Goal: Information Seeking & Learning: Compare options

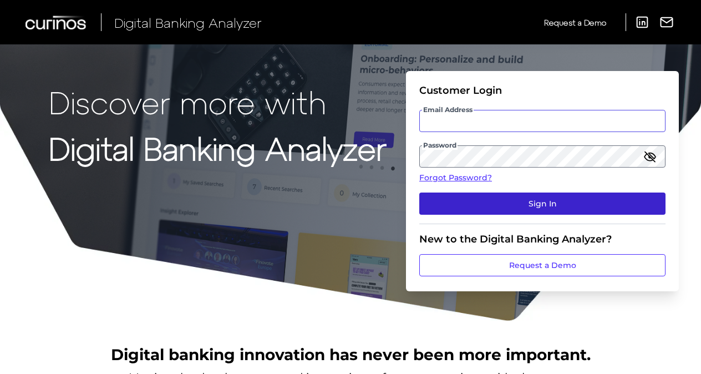
type input "[PERSON_NAME][EMAIL_ADDRESS][PERSON_NAME][DOMAIN_NAME]"
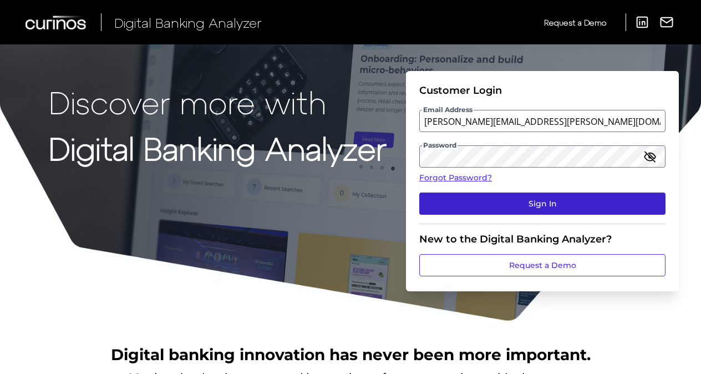
click at [486, 204] on button "Sign In" at bounding box center [542, 204] width 246 height 22
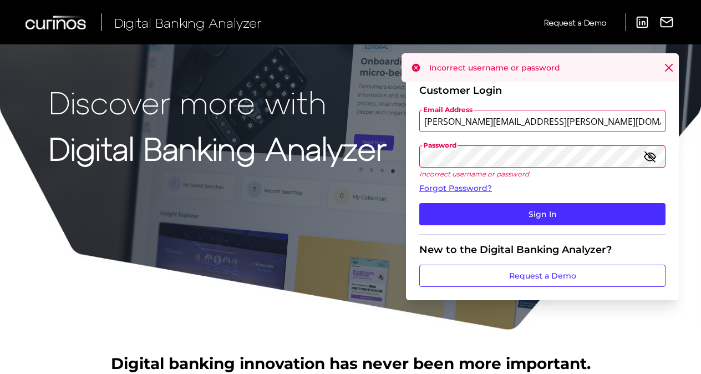
click at [653, 158] on icon "button" at bounding box center [650, 157] width 11 height 8
click at [406, 156] on div "Discover more with Digital Banking Analyzer Customer Login Email Address [PERSO…" at bounding box center [350, 165] width 701 height 331
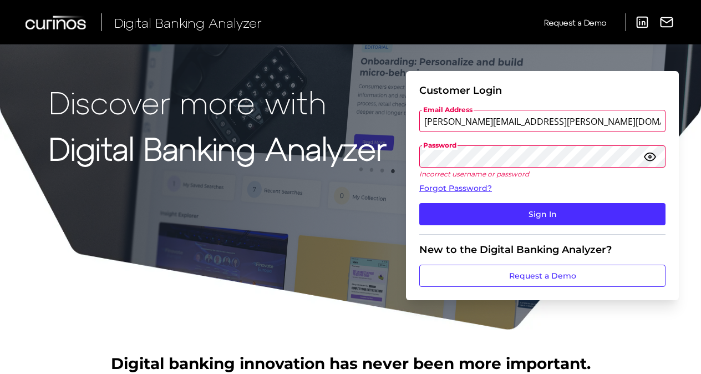
click at [419, 203] on button "Sign In" at bounding box center [542, 214] width 246 height 22
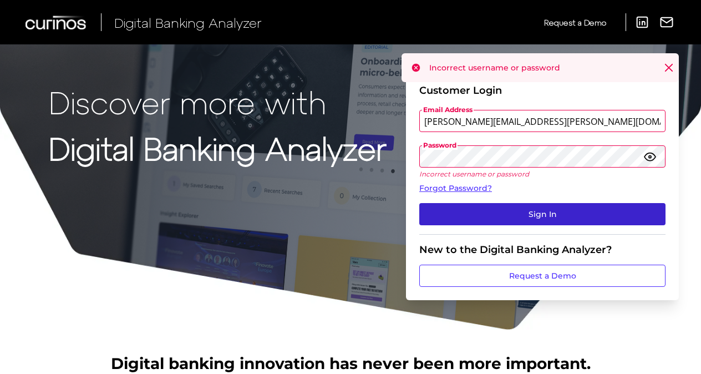
click at [468, 208] on button "Sign In" at bounding box center [542, 214] width 246 height 22
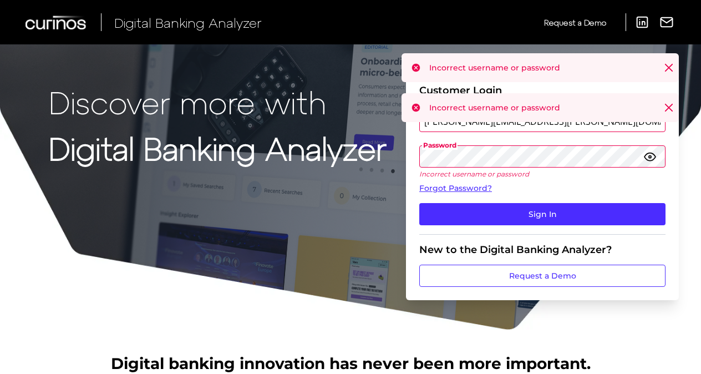
click at [419, 203] on button "Sign In" at bounding box center [542, 214] width 246 height 22
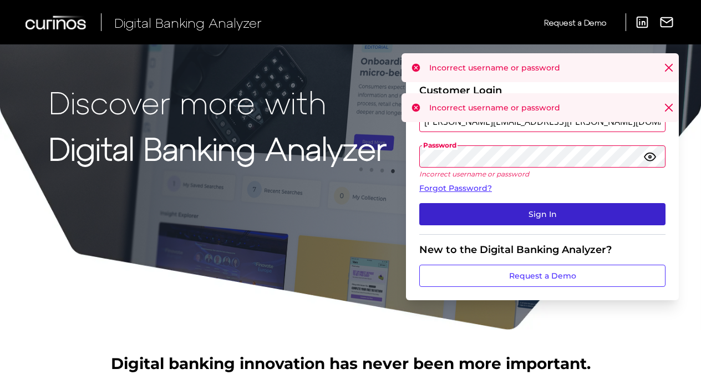
click at [478, 206] on button "Sign In" at bounding box center [542, 214] width 246 height 22
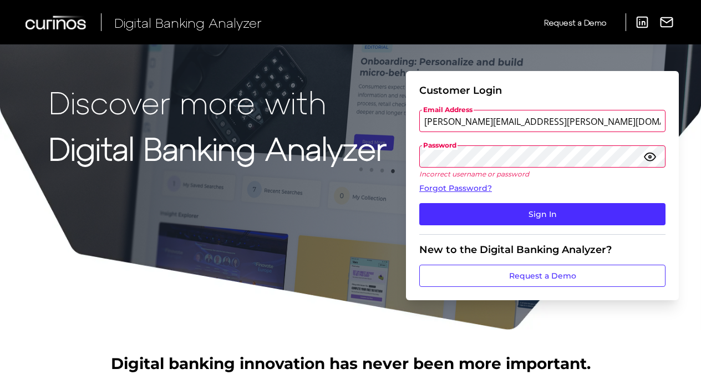
click at [419, 203] on button "Sign In" at bounding box center [542, 214] width 246 height 22
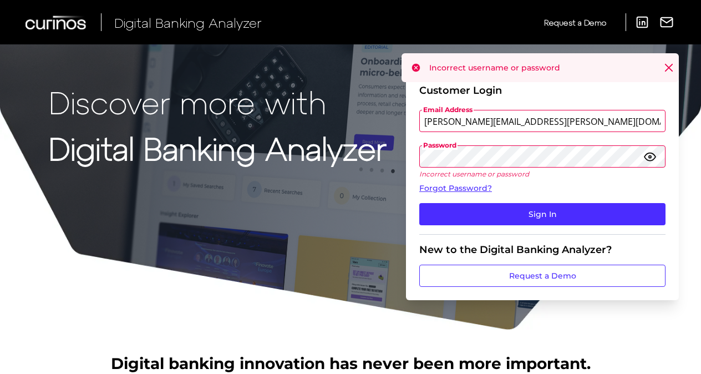
click at [419, 203] on button "Sign In" at bounding box center [542, 214] width 246 height 22
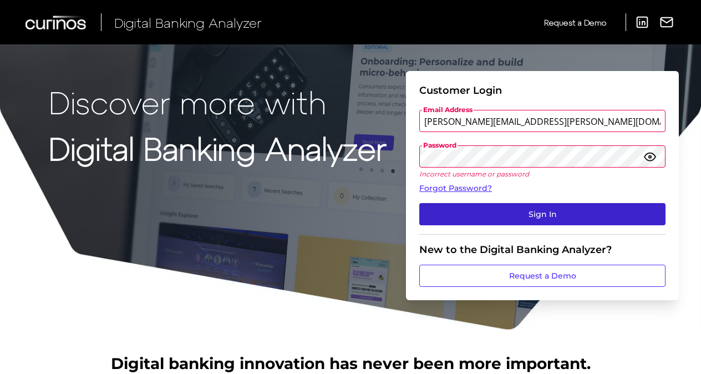
click at [454, 219] on button "Sign In" at bounding box center [542, 214] width 246 height 22
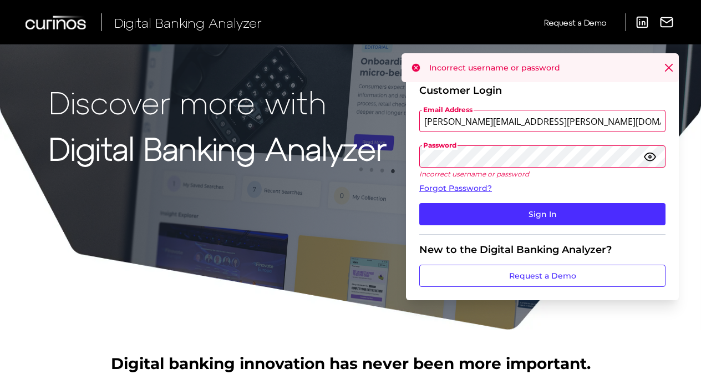
click at [419, 203] on button "Sign In" at bounding box center [542, 214] width 246 height 22
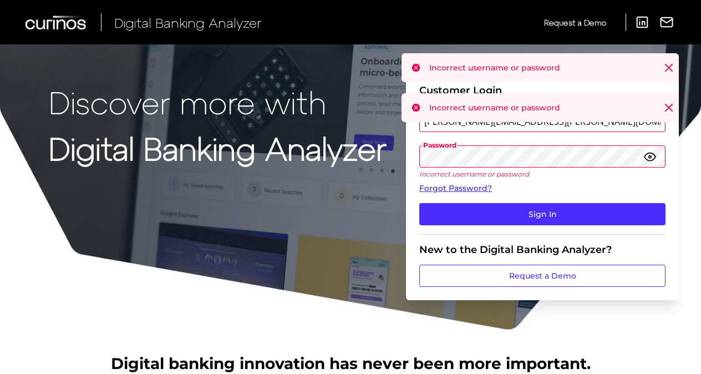
click at [465, 185] on link "Forgot Password?" at bounding box center [542, 189] width 246 height 12
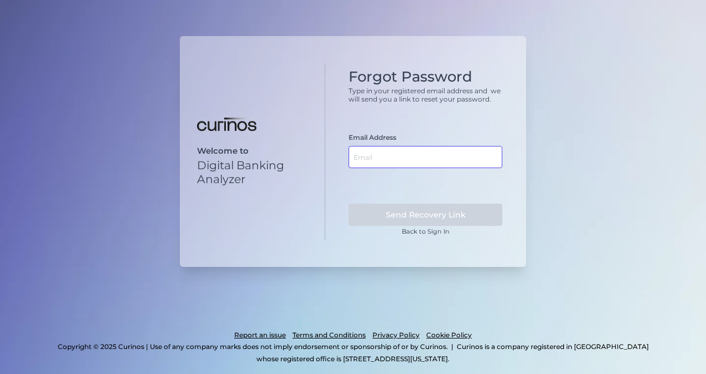
click at [382, 155] on input "text" at bounding box center [425, 157] width 154 height 22
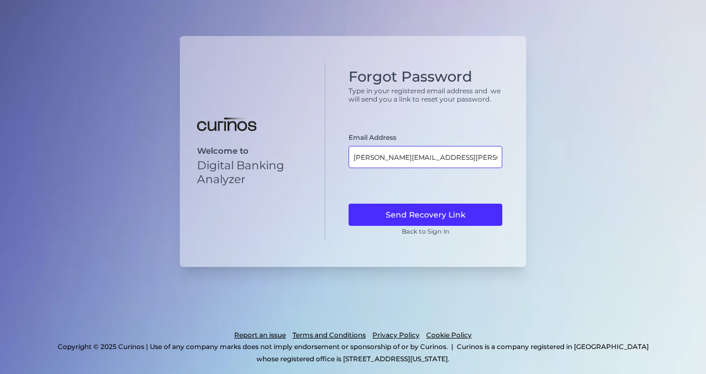
type input "[PERSON_NAME][EMAIL_ADDRESS][PERSON_NAME][DOMAIN_NAME]"
click at [348, 204] on button "Send Recovery Link" at bounding box center [425, 215] width 154 height 22
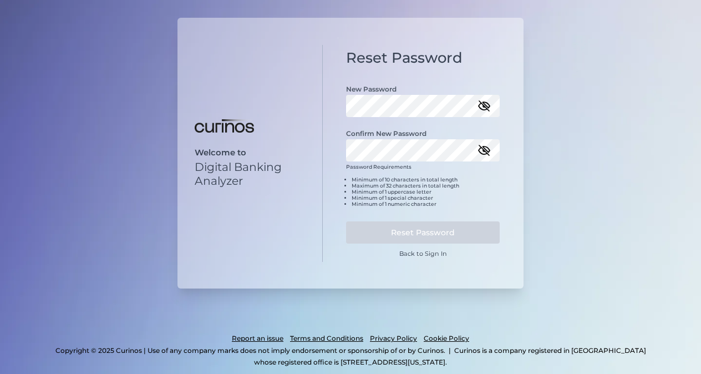
click at [485, 105] on icon "button" at bounding box center [484, 105] width 13 height 13
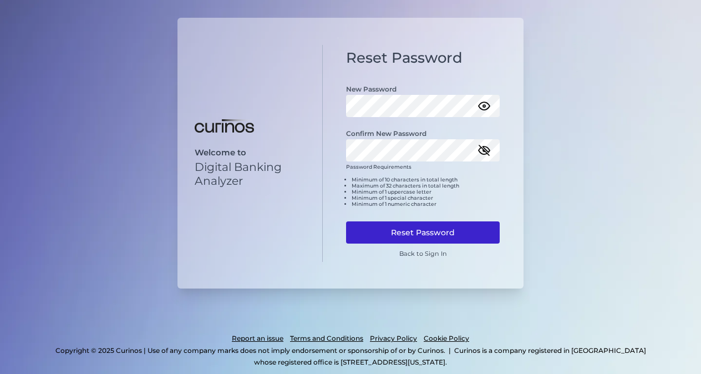
click at [429, 229] on button "Reset Password" at bounding box center [423, 232] width 154 height 22
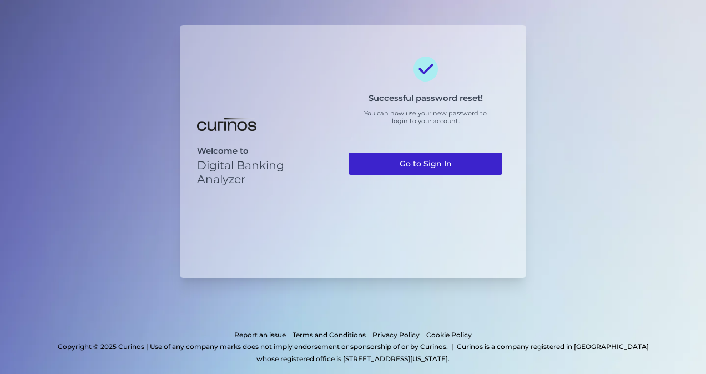
click at [439, 164] on link "Go to Sign In" at bounding box center [425, 164] width 154 height 22
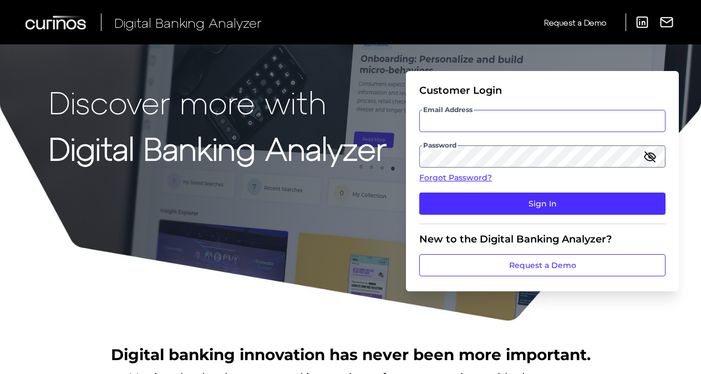
type input "[PERSON_NAME][EMAIL_ADDRESS][PERSON_NAME][DOMAIN_NAME]"
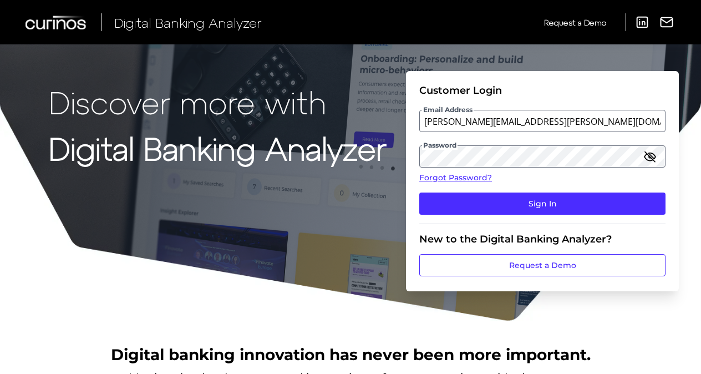
click at [655, 158] on icon "button" at bounding box center [650, 157] width 11 height 8
click at [390, 156] on div "Discover more with Digital Banking Analyzer Customer Login Email Address [PERSO…" at bounding box center [350, 161] width 701 height 322
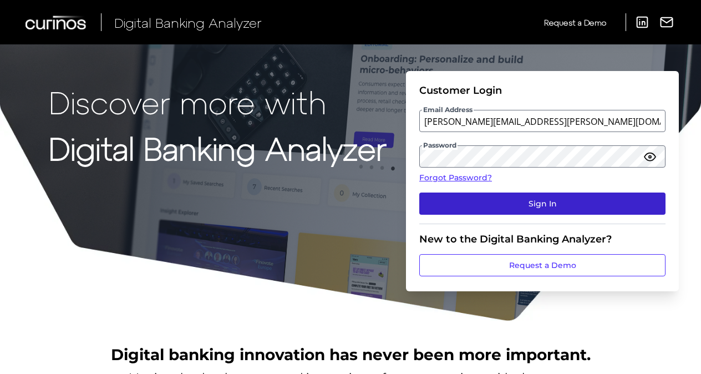
click at [429, 207] on button "Sign In" at bounding box center [542, 204] width 246 height 22
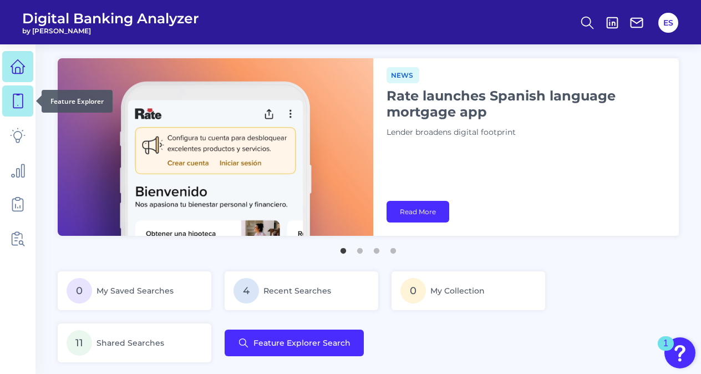
click at [19, 99] on icon at bounding box center [18, 101] width 16 height 16
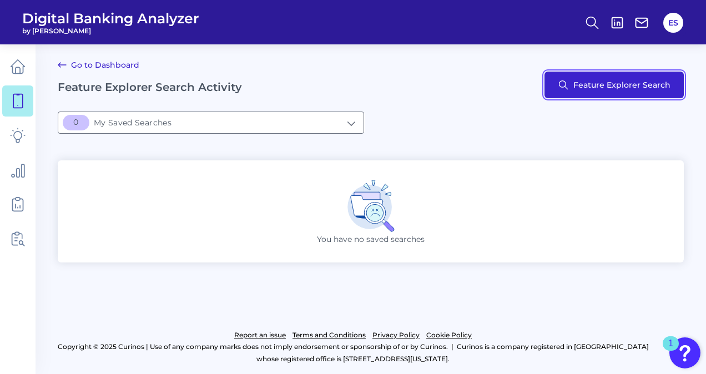
click at [598, 88] on button "Feature Explorer Search" at bounding box center [613, 85] width 139 height 27
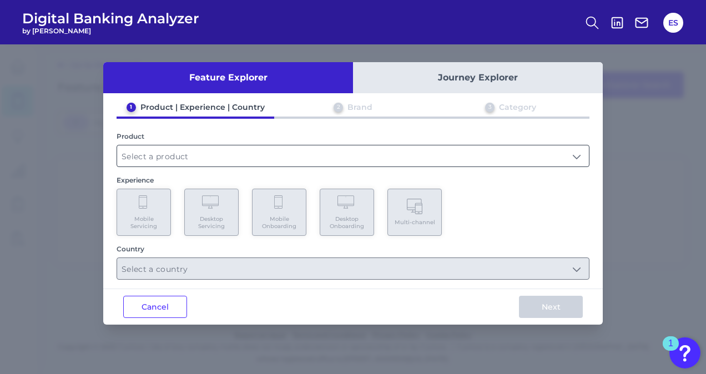
click at [168, 154] on input "text" at bounding box center [353, 155] width 472 height 21
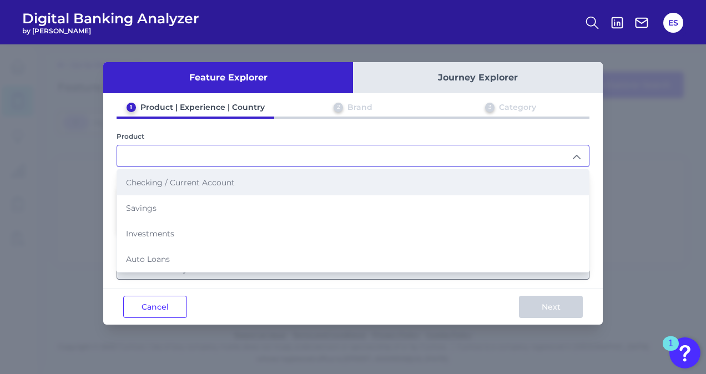
click at [156, 187] on li "Checking / Current Account" at bounding box center [353, 183] width 472 height 26
type input "Checking / Current Account"
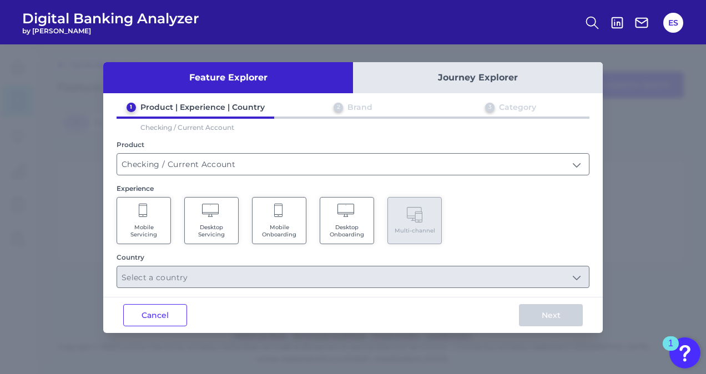
click at [151, 221] on Servicing "Mobile Servicing" at bounding box center [144, 220] width 54 height 47
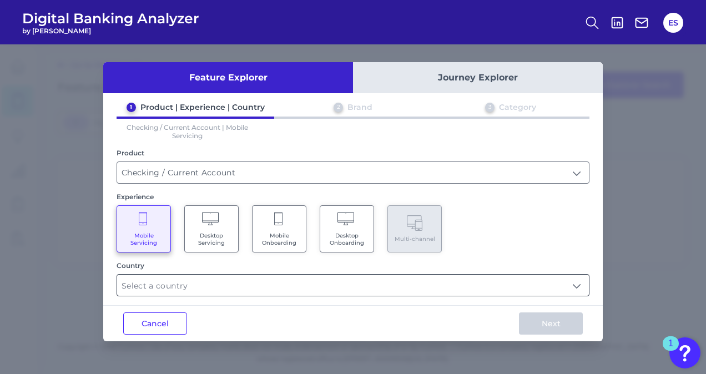
click at [159, 284] on input "text" at bounding box center [353, 285] width 472 height 21
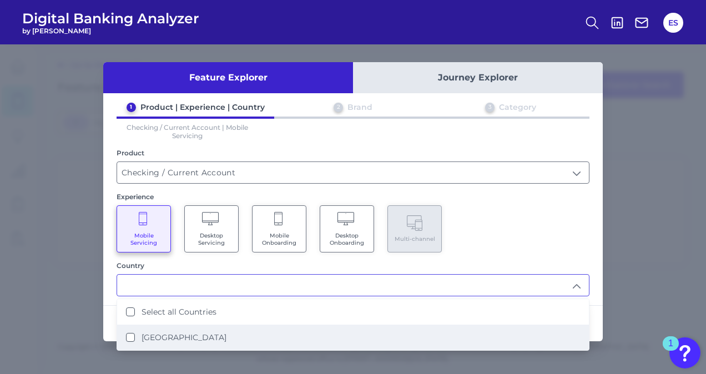
click at [127, 335] on States "[GEOGRAPHIC_DATA]" at bounding box center [130, 337] width 9 height 9
type input "Select all Countries"
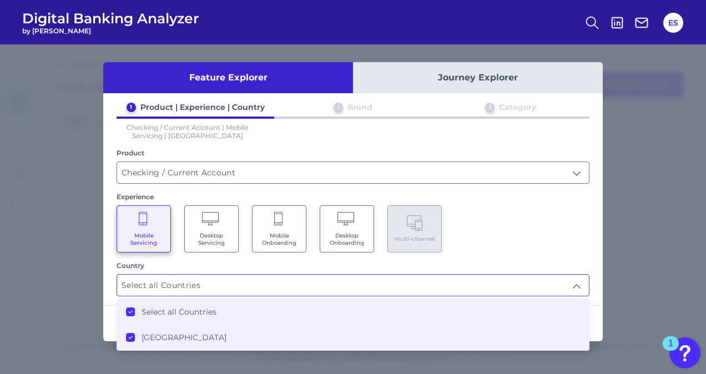
click at [487, 255] on div "1 Product | Experience | Country 2 Brand 3 Category Checking / Current Account …" at bounding box center [352, 199] width 499 height 194
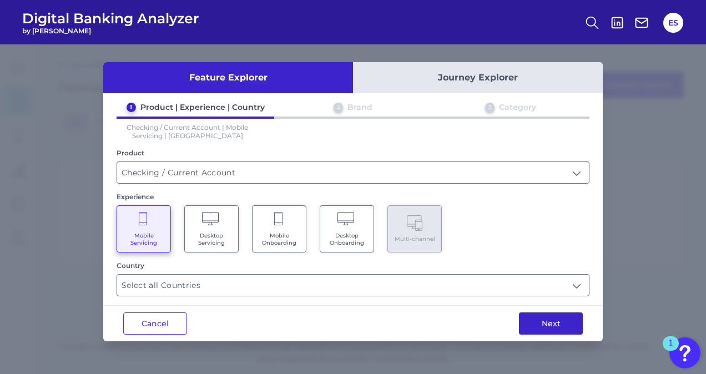
click at [543, 325] on button "Next" at bounding box center [551, 323] width 64 height 22
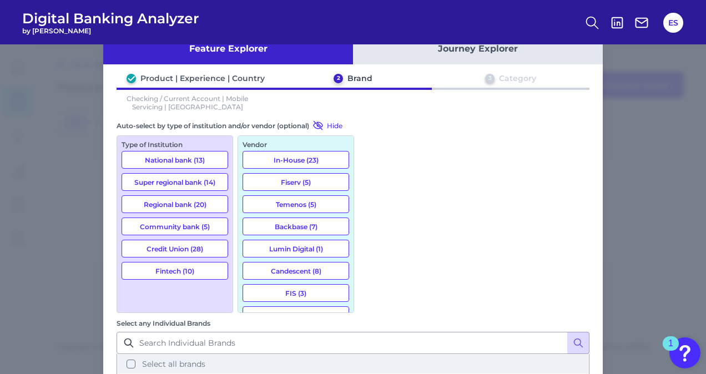
click at [373, 355] on button "Select all brands" at bounding box center [353, 364] width 471 height 19
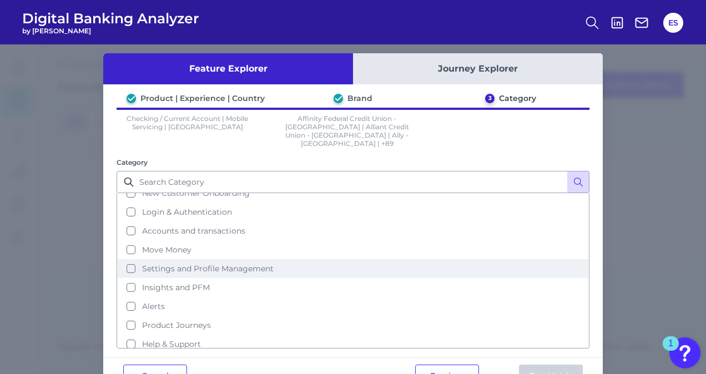
scroll to position [8, 0]
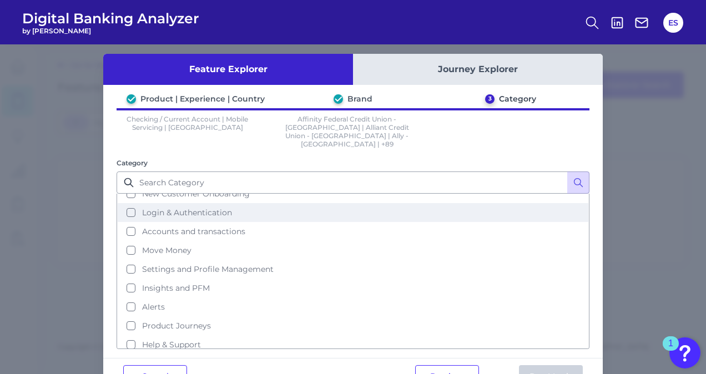
click at [128, 203] on button "Login & Authentication" at bounding box center [353, 212] width 471 height 19
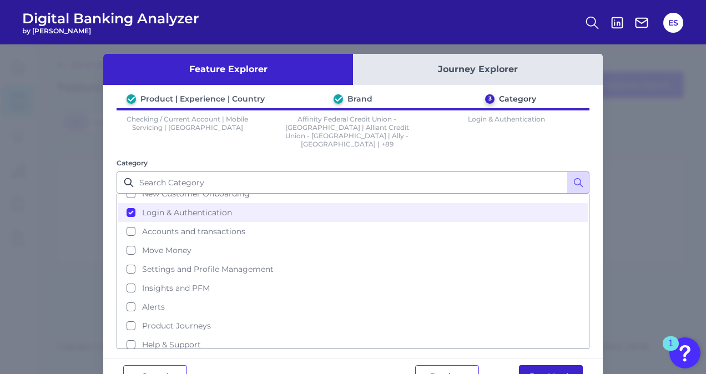
click at [540, 365] on button "Run Matrix" at bounding box center [551, 376] width 64 height 22
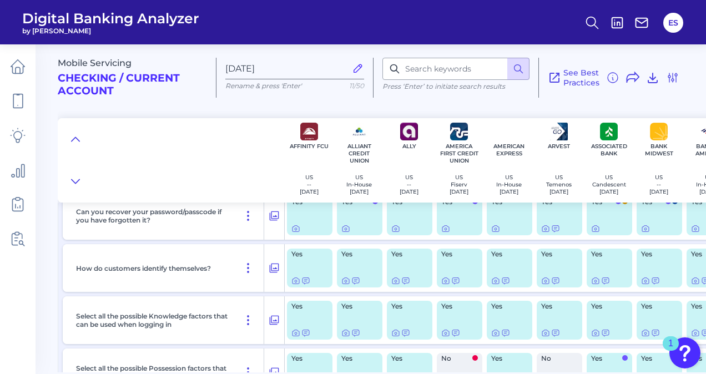
scroll to position [220, 0]
click at [296, 280] on icon at bounding box center [296, 281] width 2 height 2
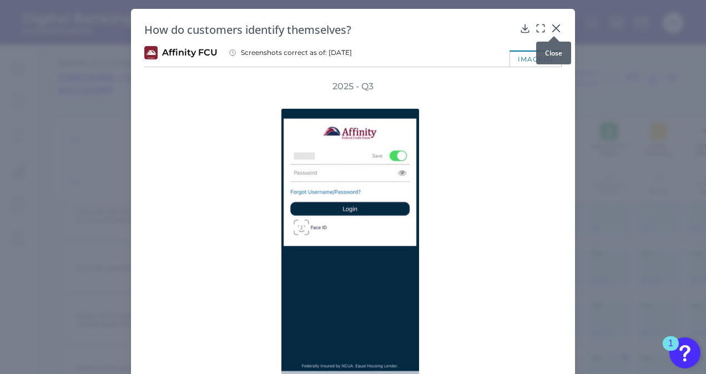
click at [554, 28] on icon at bounding box center [556, 28] width 7 height 7
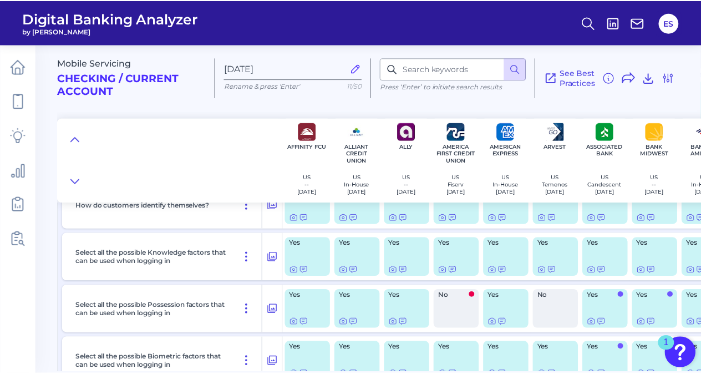
scroll to position [284, 0]
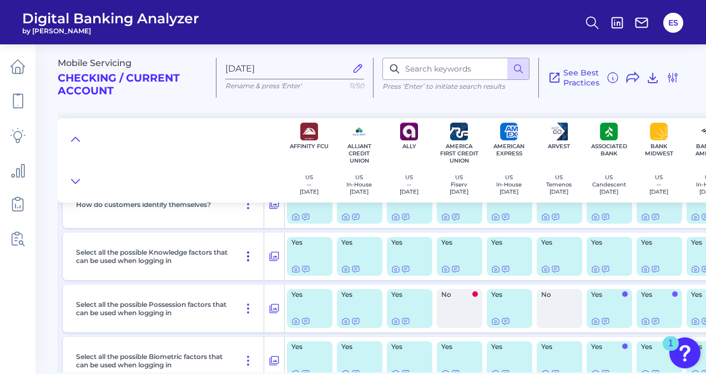
click at [245, 255] on icon at bounding box center [247, 256] width 13 height 13
click at [274, 259] on icon at bounding box center [274, 256] width 9 height 9
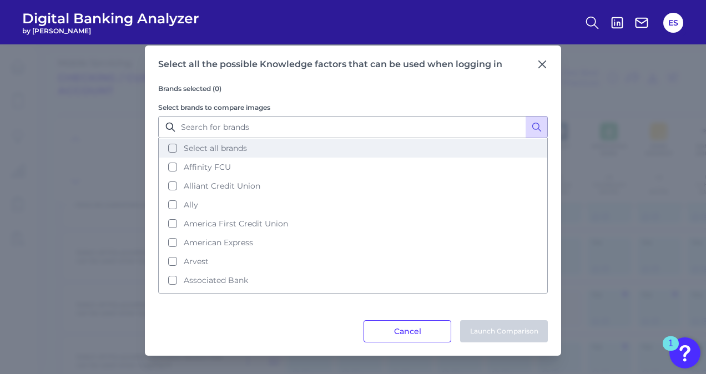
click at [173, 150] on button "Select all brands" at bounding box center [352, 148] width 387 height 19
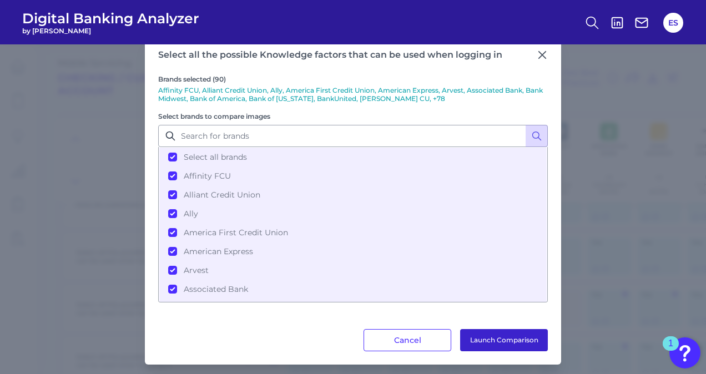
click at [486, 340] on button "Launch Comparison" at bounding box center [504, 340] width 88 height 22
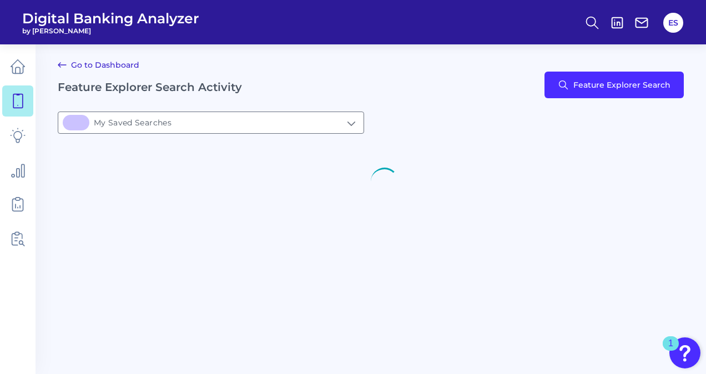
type input "1My Saved Searches"
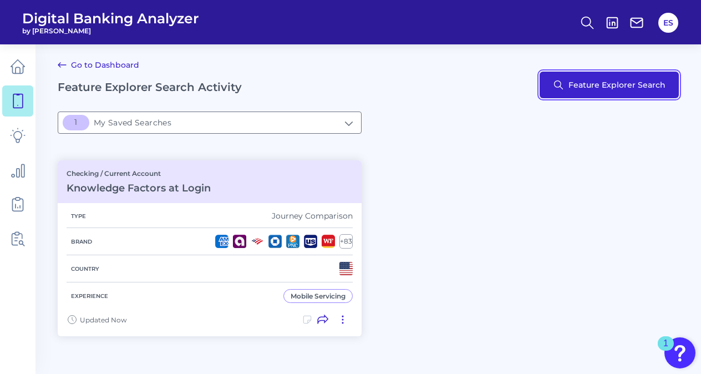
click at [603, 91] on button "Feature Explorer Search" at bounding box center [609, 85] width 139 height 27
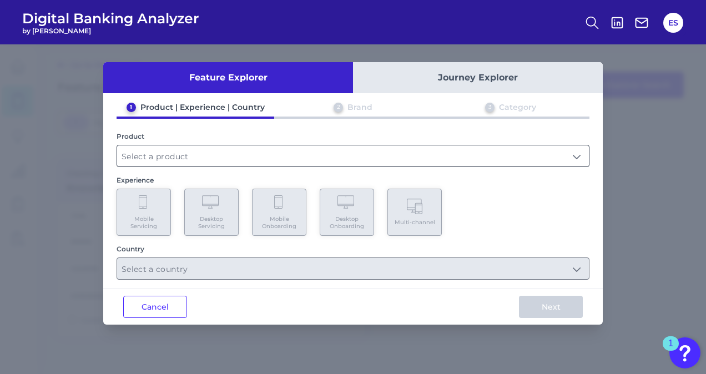
click at [415, 160] on input "text" at bounding box center [353, 155] width 472 height 21
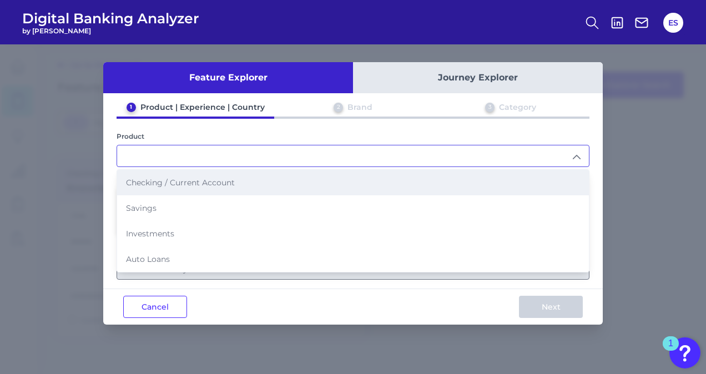
click at [248, 184] on li "Checking / Current Account" at bounding box center [353, 183] width 472 height 26
type input "Checking / Current Account"
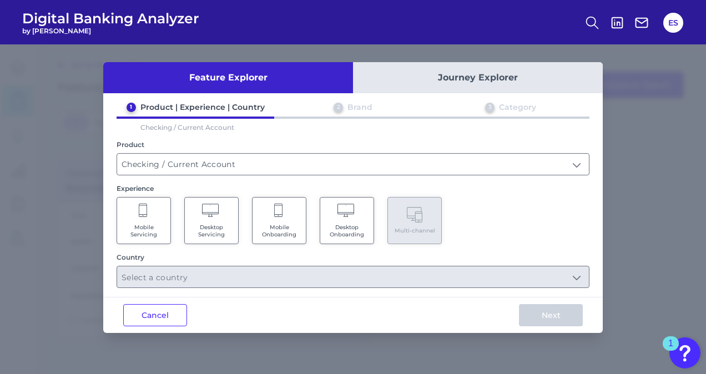
click at [141, 216] on icon at bounding box center [144, 212] width 10 height 16
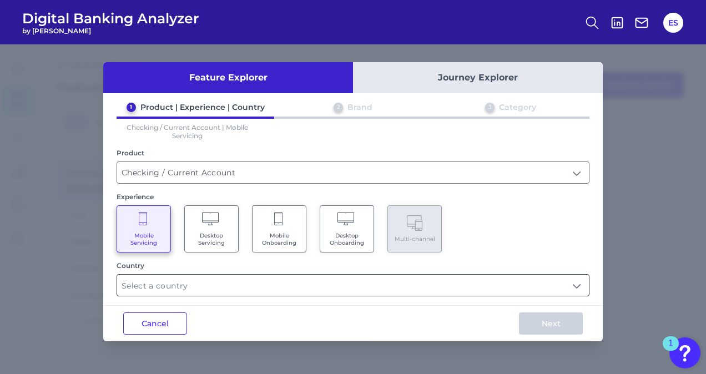
click at [578, 284] on input "text" at bounding box center [353, 285] width 472 height 21
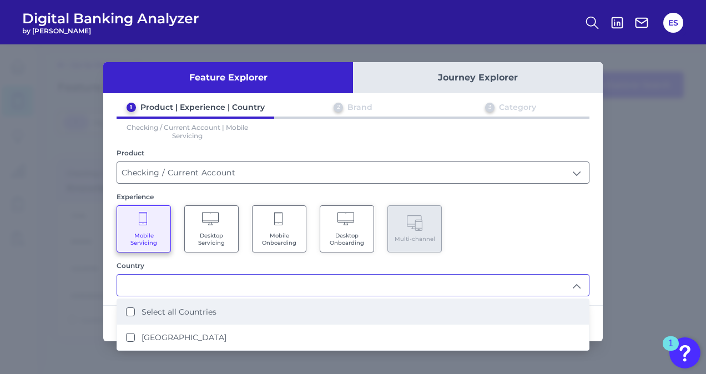
click at [459, 309] on li "Select all Countries" at bounding box center [353, 312] width 472 height 26
type input "Select all Countries"
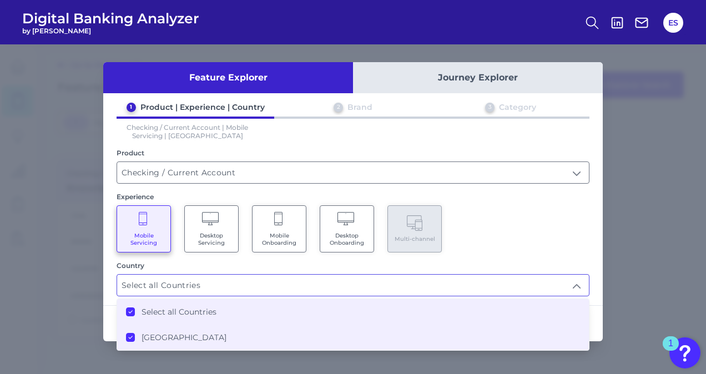
click at [599, 306] on div "Next" at bounding box center [551, 324] width 104 height 36
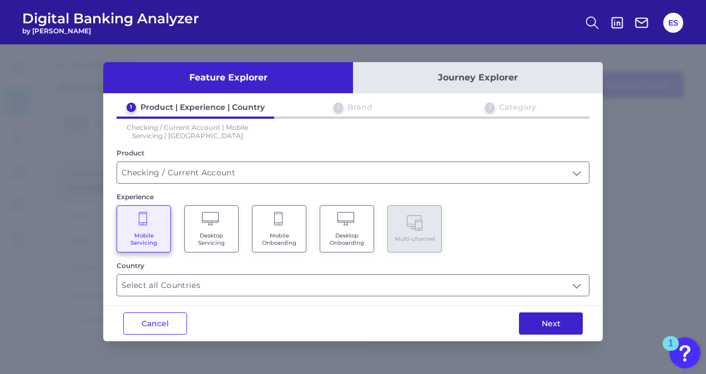
click at [547, 326] on button "Next" at bounding box center [551, 323] width 64 height 22
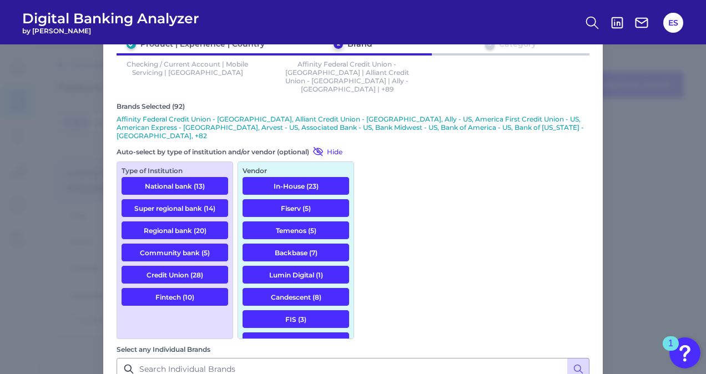
scroll to position [63, 0]
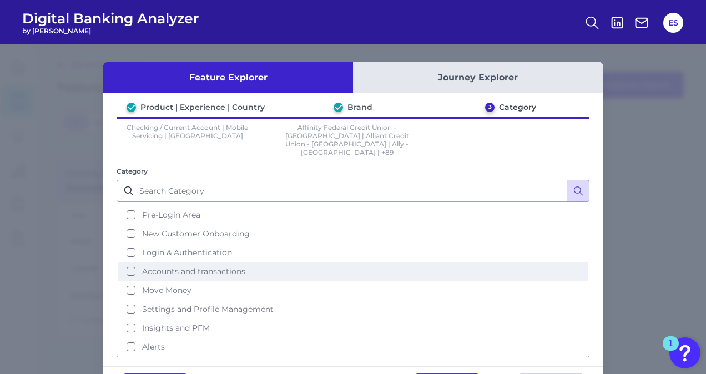
scroll to position [18, 0]
click at [129, 260] on button "Accounts and transactions" at bounding box center [353, 269] width 471 height 19
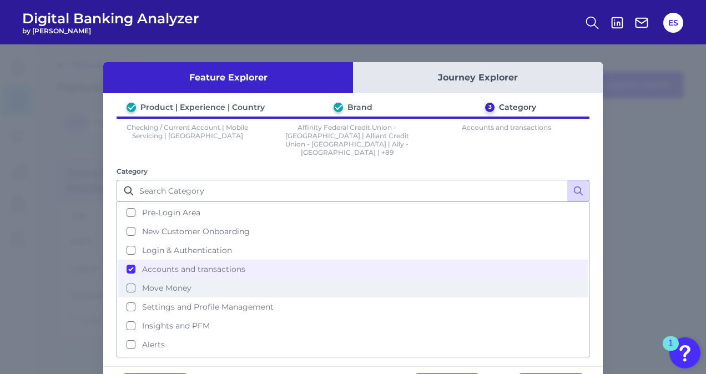
click at [129, 279] on button "Move Money" at bounding box center [353, 288] width 471 height 19
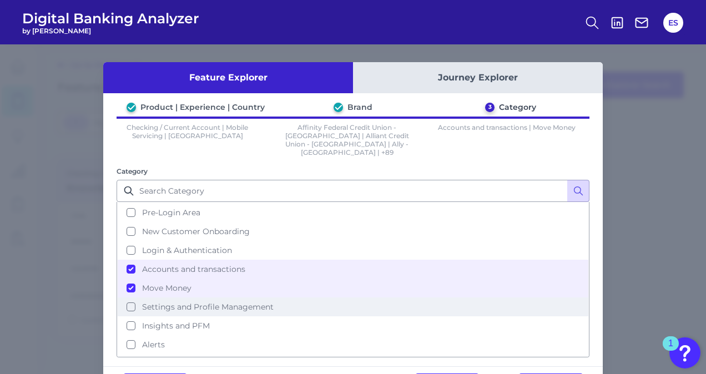
click at [127, 297] on button "Settings and Profile Management" at bounding box center [353, 306] width 471 height 19
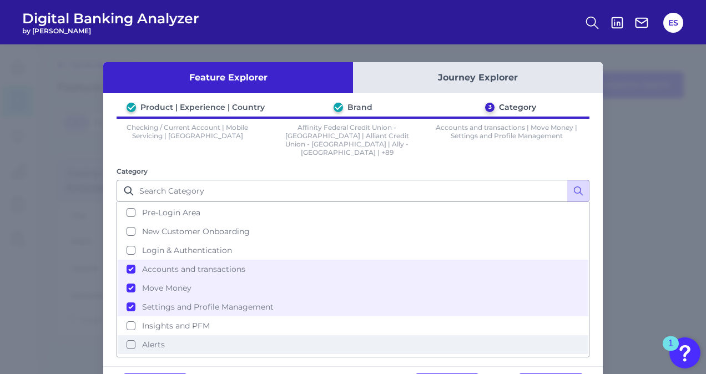
scroll to position [48, 0]
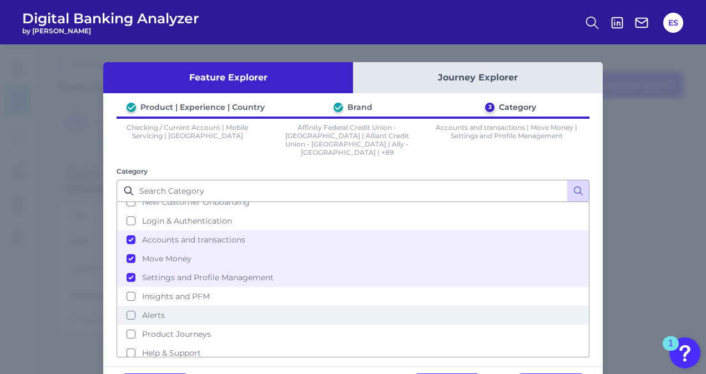
click at [130, 306] on button "Alerts" at bounding box center [353, 315] width 471 height 19
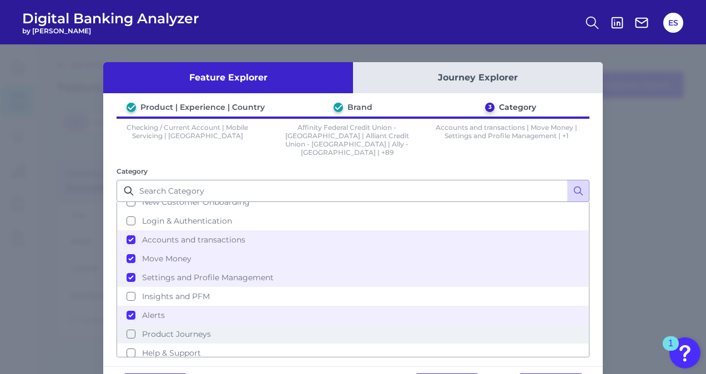
scroll to position [28, 0]
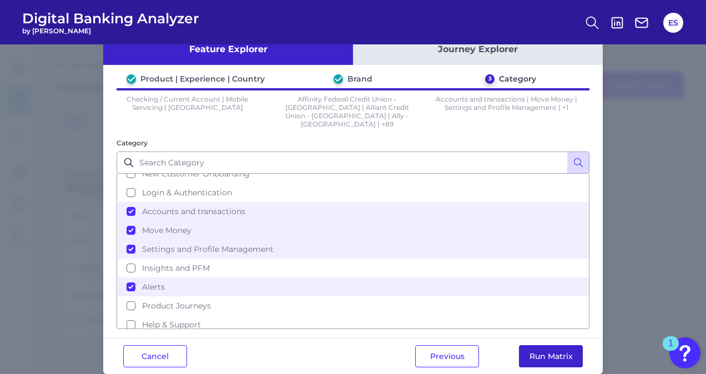
click at [538, 345] on button "Run Matrix" at bounding box center [551, 356] width 64 height 22
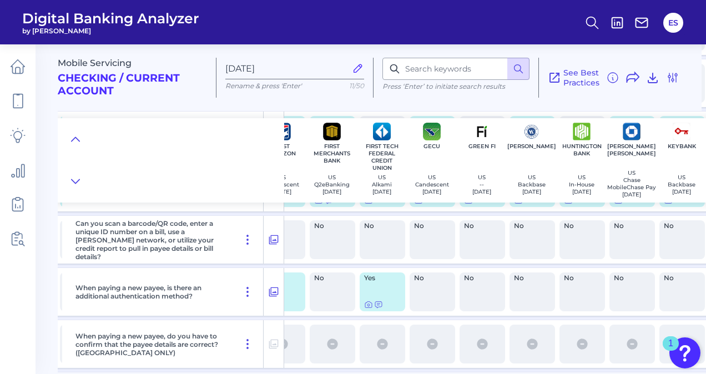
scroll to position [3557, 1874]
click at [272, 294] on icon at bounding box center [273, 291] width 11 height 13
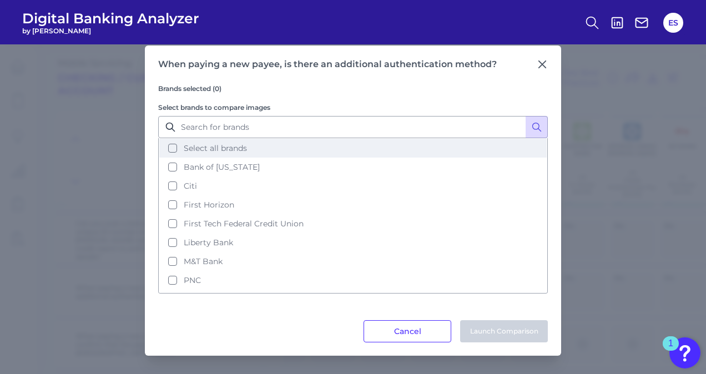
click at [171, 148] on button "Select all brands" at bounding box center [352, 148] width 387 height 19
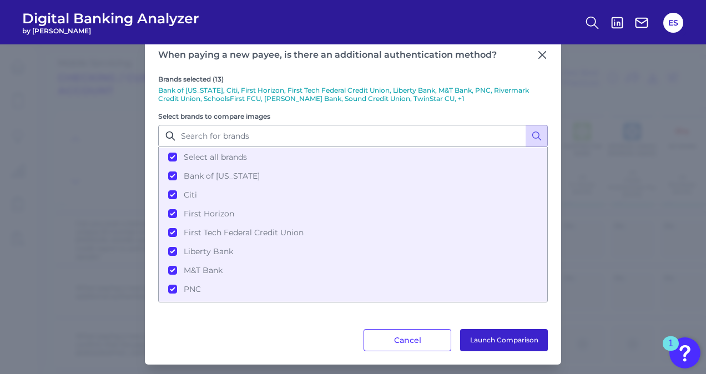
click at [499, 346] on button "Launch Comparison" at bounding box center [504, 340] width 88 height 22
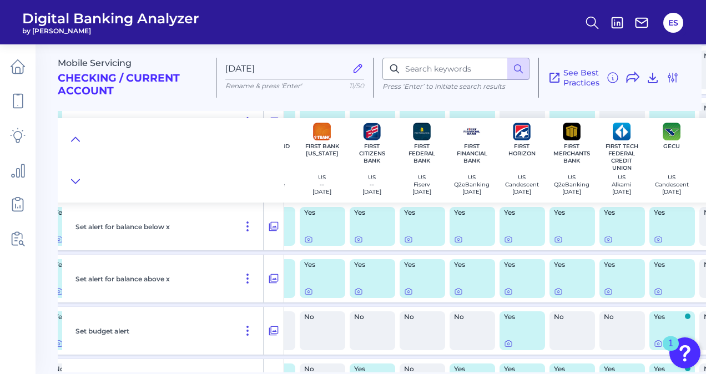
scroll to position [11786, 1635]
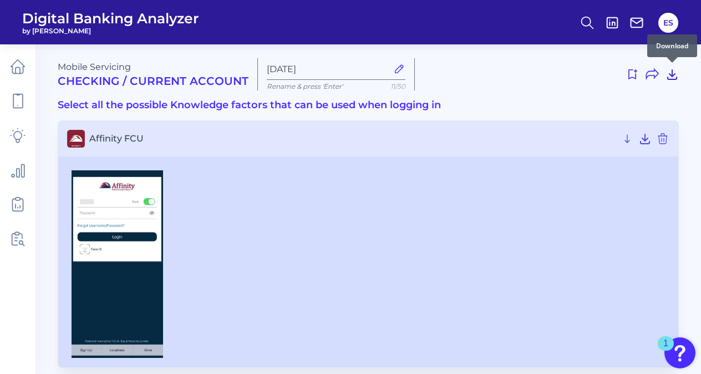
click at [671, 76] on icon at bounding box center [672, 74] width 9 height 9
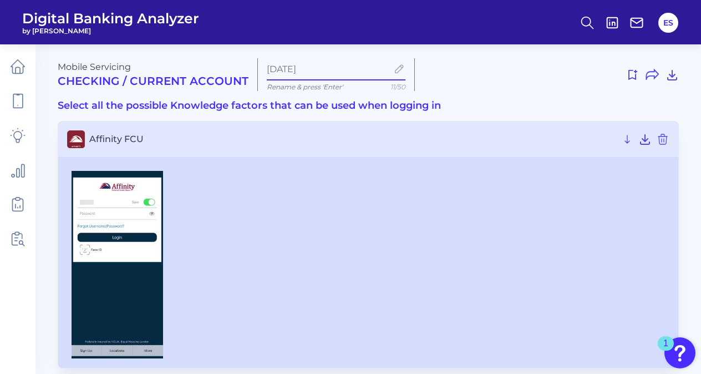
click at [317, 67] on input "[DATE]" at bounding box center [327, 69] width 121 height 11
click at [442, 72] on div at bounding box center [551, 75] width 255 height 18
drag, startPoint x: 341, startPoint y: 68, endPoint x: 251, endPoint y: 62, distance: 90.6
click at [251, 62] on div "Mobile Servicing Checking / Current Account Sep 29 2025 Rename & press 'Enter' …" at bounding box center [368, 74] width 621 height 33
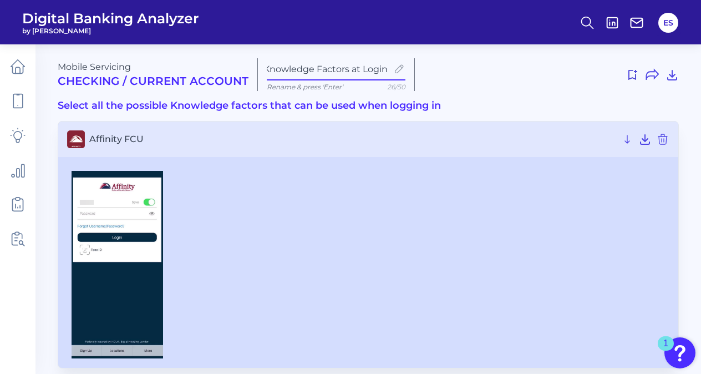
type input "Knowledge Factors at Login"
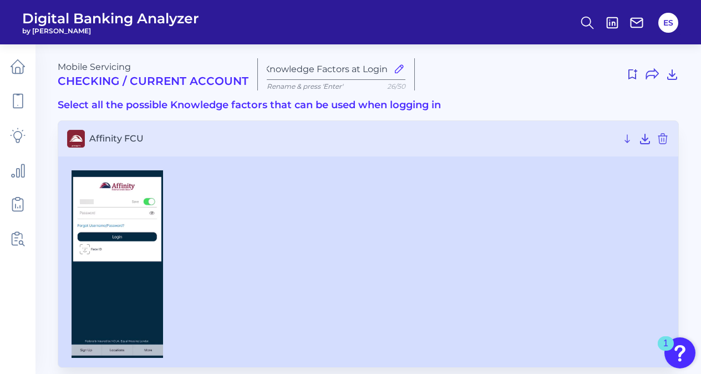
scroll to position [0, 0]
click at [673, 75] on icon at bounding box center [672, 74] width 9 height 9
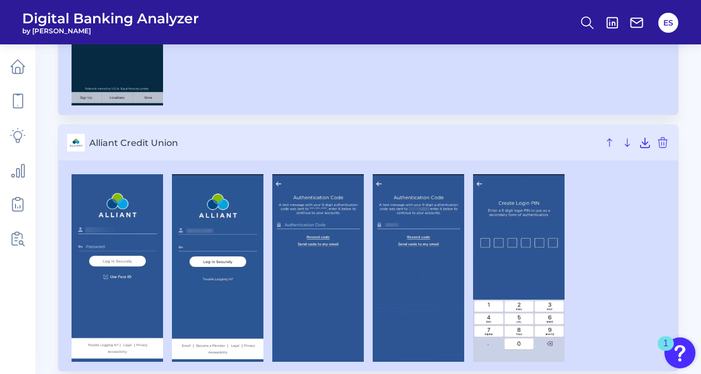
scroll to position [253, 0]
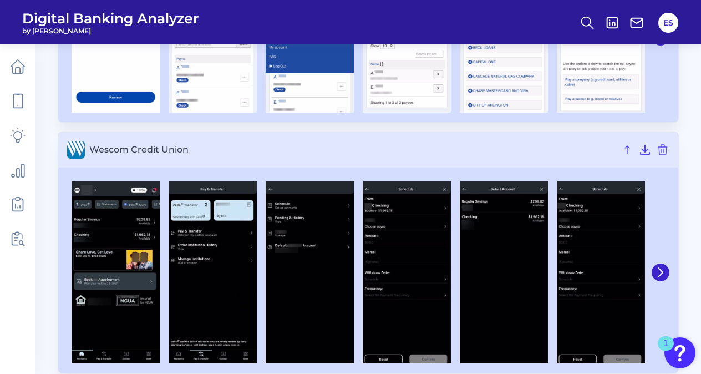
scroll to position [2976, 0]
